Goal: Task Accomplishment & Management: Use online tool/utility

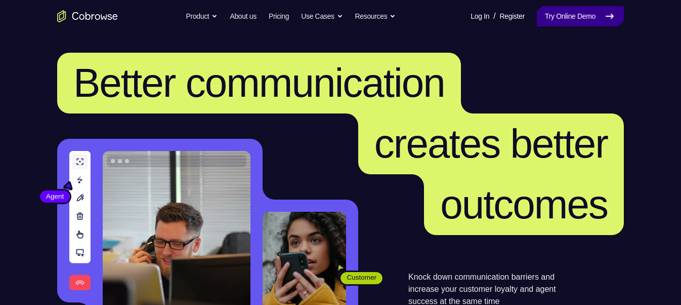
click at [537, 18] on link "Try Online Demo" at bounding box center [580, 16] width 87 height 20
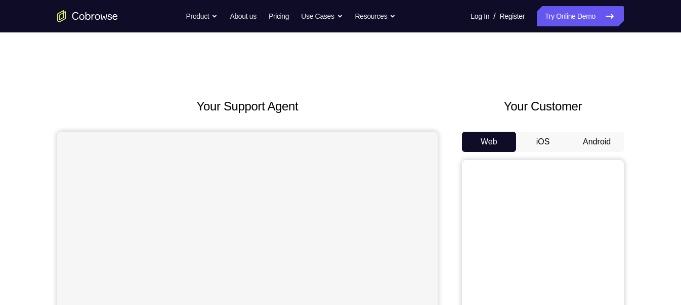
click at [584, 145] on button "Android" at bounding box center [597, 142] width 54 height 20
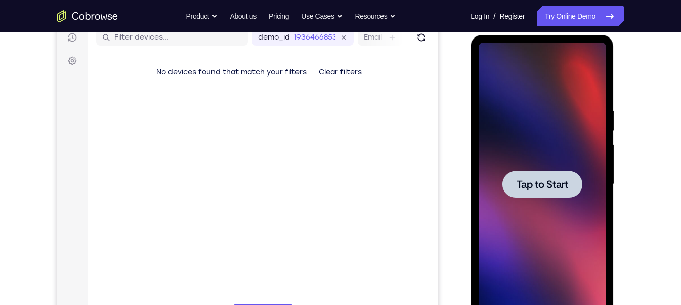
click at [546, 194] on div at bounding box center [542, 184] width 80 height 27
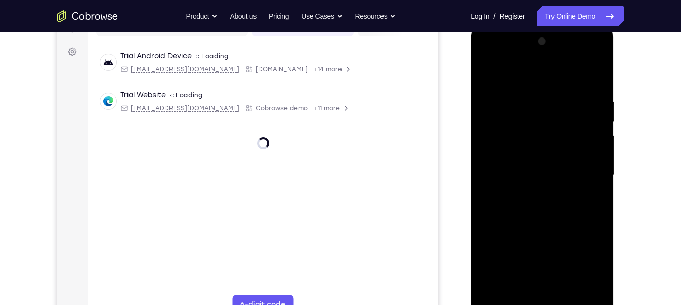
scroll to position [154, 0]
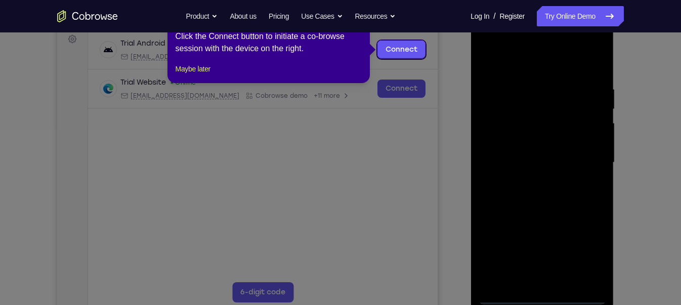
click at [543, 297] on icon at bounding box center [345, 152] width 690 height 305
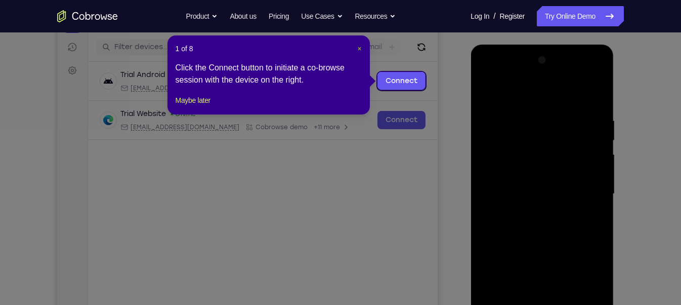
click at [357, 47] on span "×" at bounding box center [359, 49] width 4 height 8
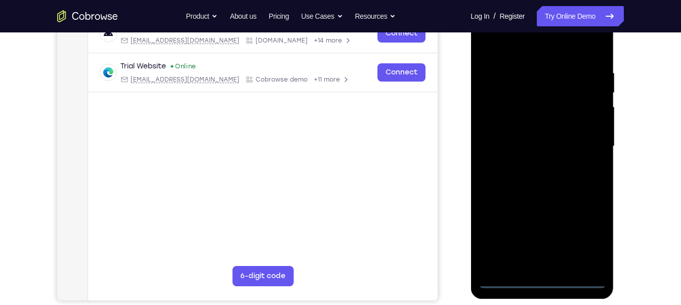
scroll to position [173, 0]
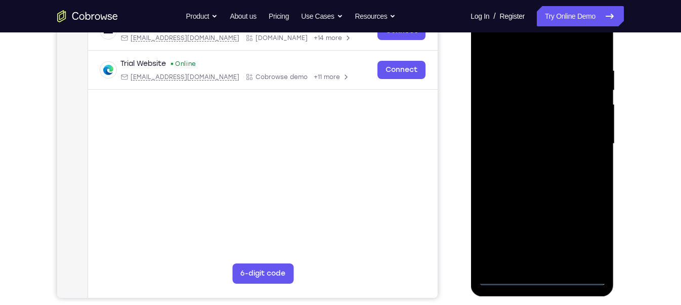
click at [540, 277] on div at bounding box center [542, 143] width 128 height 283
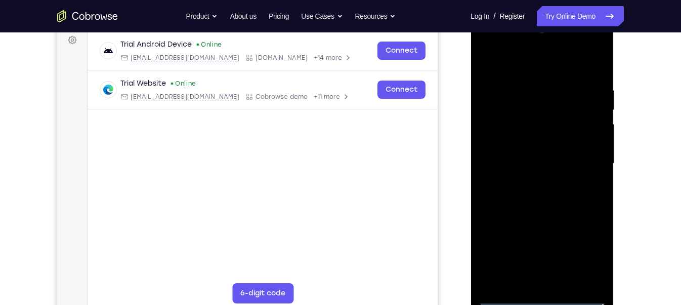
scroll to position [153, 0]
click at [594, 260] on div at bounding box center [542, 163] width 128 height 283
click at [499, 63] on div at bounding box center [542, 163] width 128 height 283
click at [588, 168] on div at bounding box center [542, 163] width 128 height 283
click at [530, 179] on div at bounding box center [542, 163] width 128 height 283
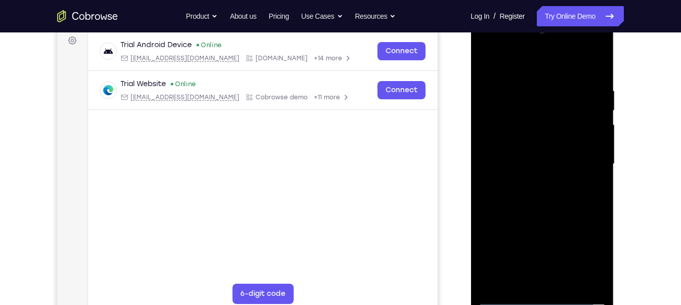
click at [531, 153] on div at bounding box center [542, 163] width 128 height 283
click at [519, 142] on div at bounding box center [542, 163] width 128 height 283
click at [522, 163] on div at bounding box center [542, 163] width 128 height 283
click at [511, 212] on div at bounding box center [542, 163] width 128 height 283
click at [571, 283] on div at bounding box center [542, 163] width 128 height 283
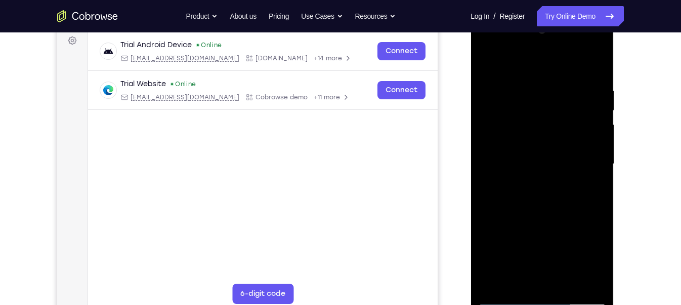
click at [535, 221] on div at bounding box center [542, 163] width 128 height 283
drag, startPoint x: 527, startPoint y: 257, endPoint x: 514, endPoint y: 319, distance: 63.7
click at [514, 304] on html "Online web based iOS Simulators and Android Emulators. Run iPhone, iPad, Mobile…" at bounding box center [543, 167] width 144 height 304
click at [535, 74] on div at bounding box center [542, 163] width 128 height 283
click at [494, 76] on div at bounding box center [542, 163] width 128 height 283
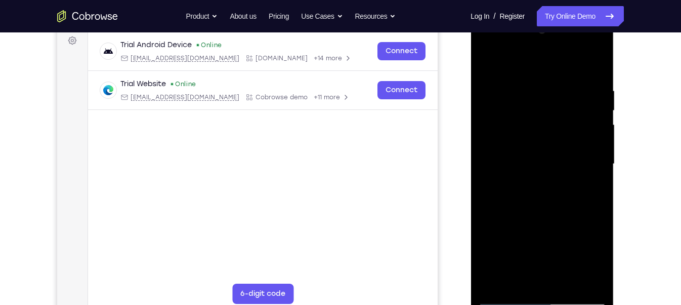
click at [492, 58] on div at bounding box center [542, 163] width 128 height 283
drag, startPoint x: 566, startPoint y: 89, endPoint x: 472, endPoint y: 80, distance: 94.5
click at [472, 80] on div at bounding box center [542, 166] width 143 height 302
drag, startPoint x: 570, startPoint y: 79, endPoint x: 433, endPoint y: 92, distance: 137.8
click at [471, 92] on html "Online web based iOS Simulators and Android Emulators. Run iPhone, iPad, Mobile…" at bounding box center [543, 167] width 144 height 304
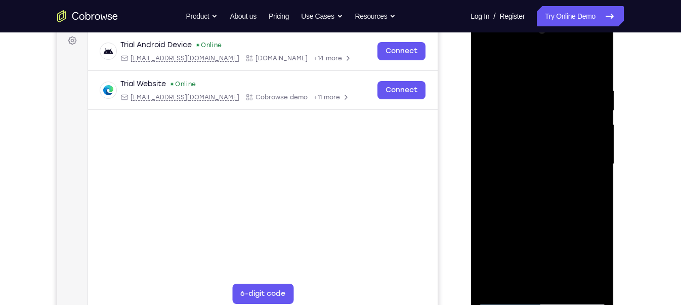
drag, startPoint x: 584, startPoint y: 89, endPoint x: 642, endPoint y: 118, distance: 65.6
click at [615, 118] on html "Online web based iOS Simulators and Android Emulators. Run iPhone, iPad, Mobile…" at bounding box center [543, 167] width 144 height 304
drag, startPoint x: 529, startPoint y: 89, endPoint x: 630, endPoint y: 94, distance: 101.3
click at [615, 94] on html "Online web based iOS Simulators and Android Emulators. Run iPhone, iPad, Mobile…" at bounding box center [543, 167] width 144 height 304
drag, startPoint x: 518, startPoint y: 86, endPoint x: 617, endPoint y: 95, distance: 99.6
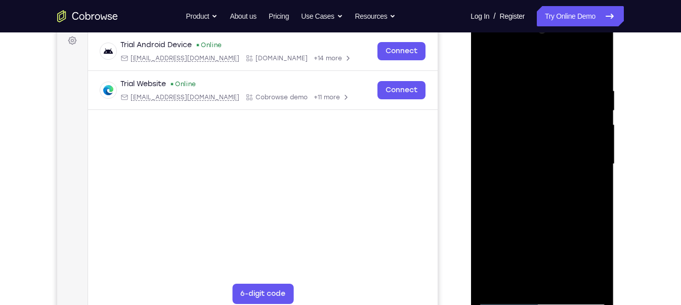
click at [615, 95] on html "Online web based iOS Simulators and Android Emulators. Run iPhone, iPad, Mobile…" at bounding box center [543, 167] width 144 height 304
drag, startPoint x: 523, startPoint y: 91, endPoint x: 600, endPoint y: 91, distance: 76.9
click at [600, 91] on div at bounding box center [542, 163] width 128 height 283
click at [547, 84] on div at bounding box center [542, 163] width 128 height 283
click at [585, 158] on div at bounding box center [542, 163] width 128 height 283
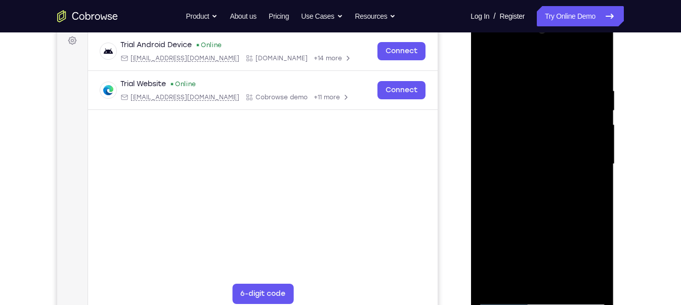
click at [598, 63] on div at bounding box center [542, 163] width 128 height 283
drag, startPoint x: 541, startPoint y: 227, endPoint x: 498, endPoint y: 4, distance: 226.8
click at [498, 15] on html "Online web based iOS Simulators and Android Emulators. Run iPhone, iPad, Mobile…" at bounding box center [543, 167] width 144 height 304
drag, startPoint x: 553, startPoint y: 182, endPoint x: 508, endPoint y: 62, distance: 128.1
click at [508, 62] on div at bounding box center [542, 163] width 128 height 283
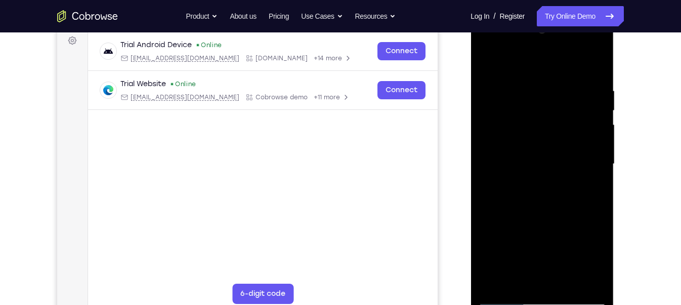
drag, startPoint x: 529, startPoint y: 222, endPoint x: 479, endPoint y: 33, distance: 194.8
click at [479, 33] on div at bounding box center [542, 163] width 128 height 283
drag, startPoint x: 551, startPoint y: 199, endPoint x: 507, endPoint y: 23, distance: 182.0
click at [507, 23] on div at bounding box center [542, 163] width 128 height 283
drag, startPoint x: 585, startPoint y: 146, endPoint x: 521, endPoint y: 6, distance: 153.6
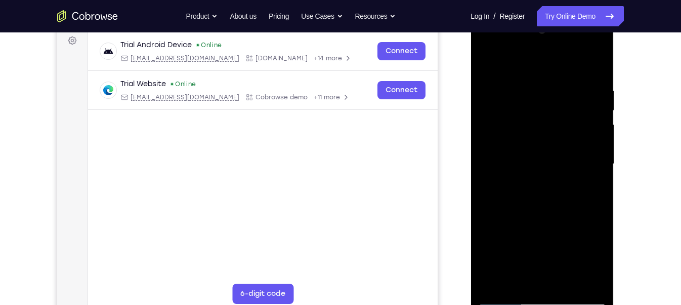
click at [521, 15] on html "Online web based iOS Simulators and Android Emulators. Run iPhone, iPad, Mobile…" at bounding box center [543, 167] width 144 height 304
drag, startPoint x: 566, startPoint y: 176, endPoint x: 576, endPoint y: 80, distance: 96.7
click at [576, 80] on div at bounding box center [542, 163] width 128 height 283
drag, startPoint x: 568, startPoint y: 209, endPoint x: 485, endPoint y: 34, distance: 193.3
click at [485, 34] on div at bounding box center [542, 163] width 128 height 283
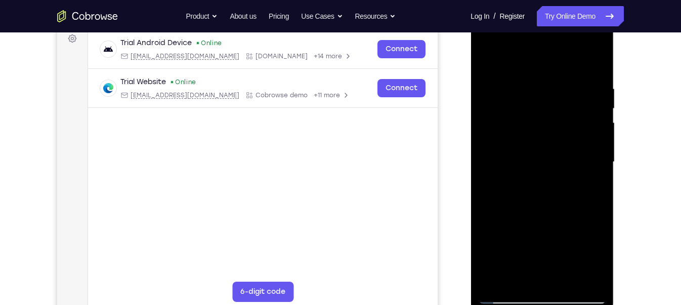
scroll to position [154, 0]
click at [564, 280] on div at bounding box center [542, 162] width 128 height 283
click at [541, 294] on div at bounding box center [542, 162] width 128 height 283
